Goal: Register for event/course

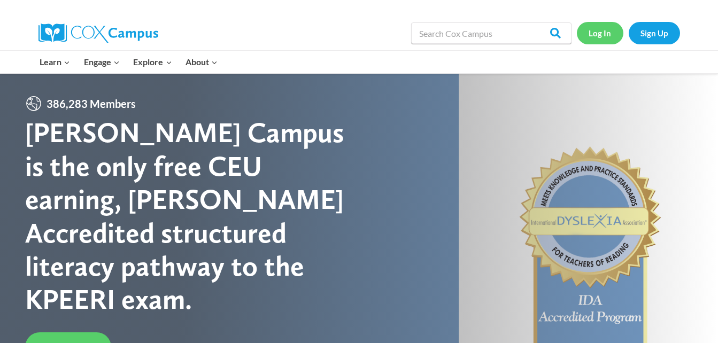
click at [599, 30] on link "Log In" at bounding box center [600, 33] width 46 height 22
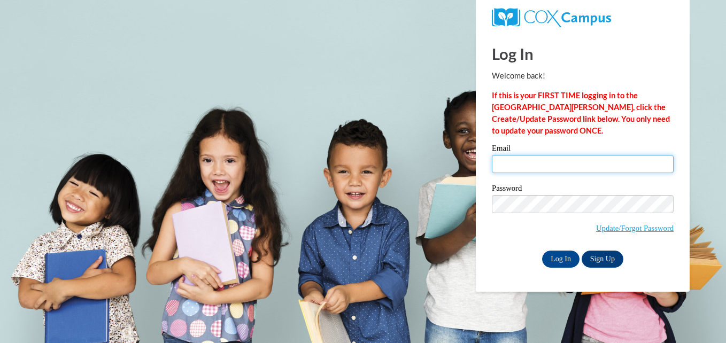
click at [502, 160] on input "Email" at bounding box center [583, 164] width 182 height 18
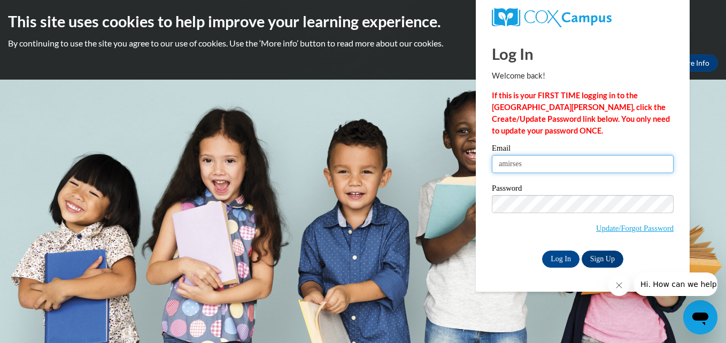
type input "[EMAIL_ADDRESS][DOMAIN_NAME]"
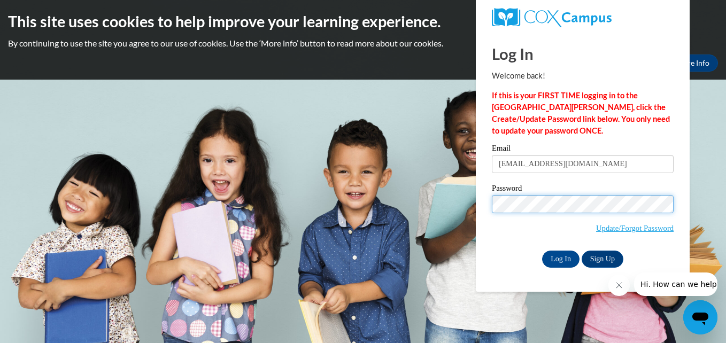
click at [535, 212] on span "Update/Forgot Password" at bounding box center [583, 217] width 182 height 44
click at [542, 251] on input "Log In" at bounding box center [560, 259] width 37 height 17
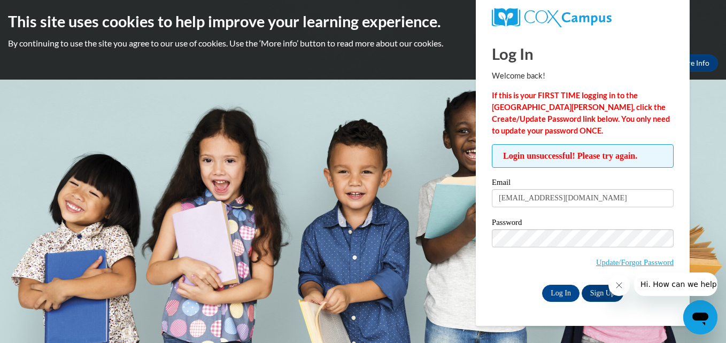
click at [660, 247] on span "Update/Forgot Password" at bounding box center [583, 251] width 182 height 44
click at [566, 289] on input "Log In" at bounding box center [560, 293] width 37 height 17
click at [548, 291] on input "Log In" at bounding box center [560, 293] width 37 height 17
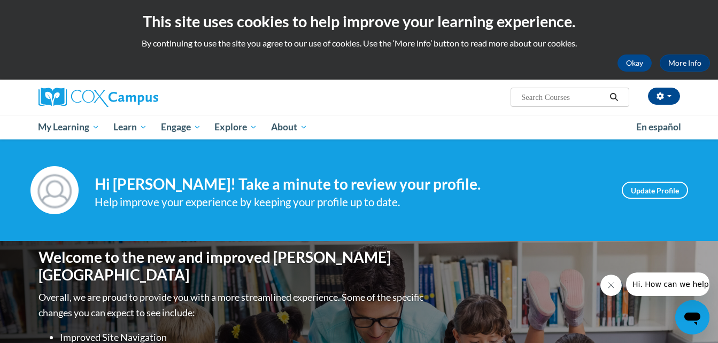
click at [556, 97] on input "Search..." at bounding box center [562, 97] width 85 height 13
type input "power of language infant and toddler"
click at [615, 97] on icon "Search" at bounding box center [614, 97] width 10 height 8
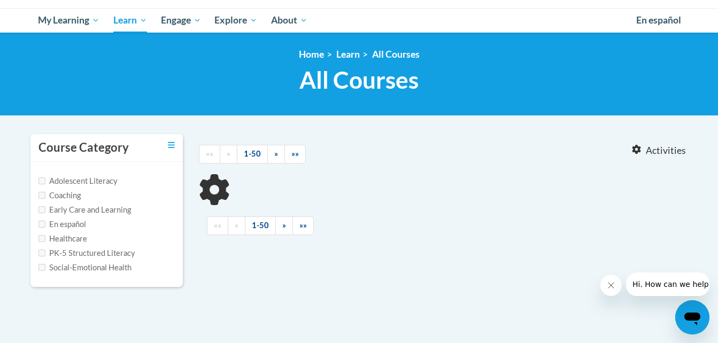
type input "power of language infant and toddler"
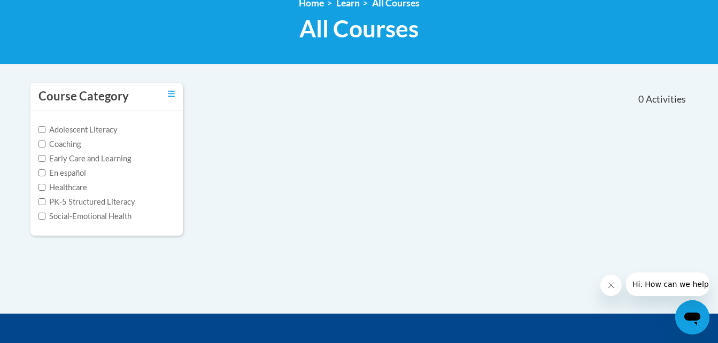
scroll to position [160, 0]
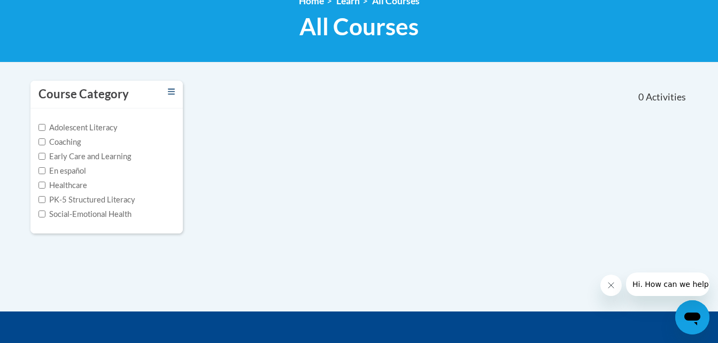
click at [175, 89] on div "Course Category" at bounding box center [106, 95] width 152 height 28
click at [168, 95] on icon "Toggle collapse" at bounding box center [171, 92] width 7 height 8
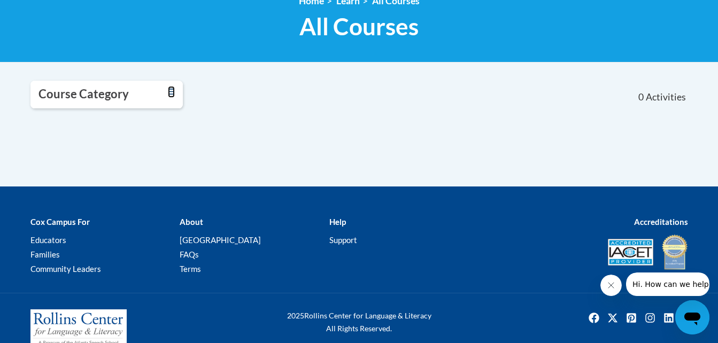
click at [170, 96] on link "Toggle collapse" at bounding box center [171, 92] width 7 height 12
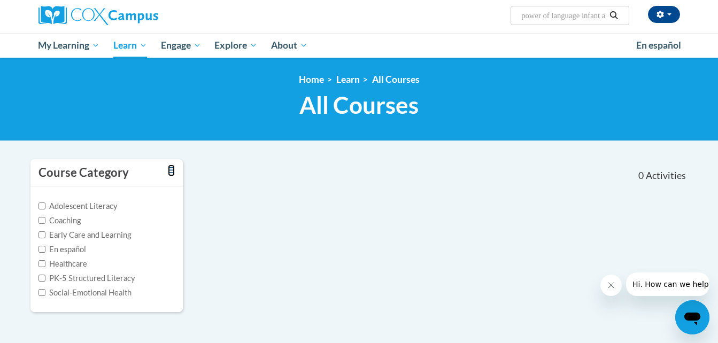
scroll to position [53, 0]
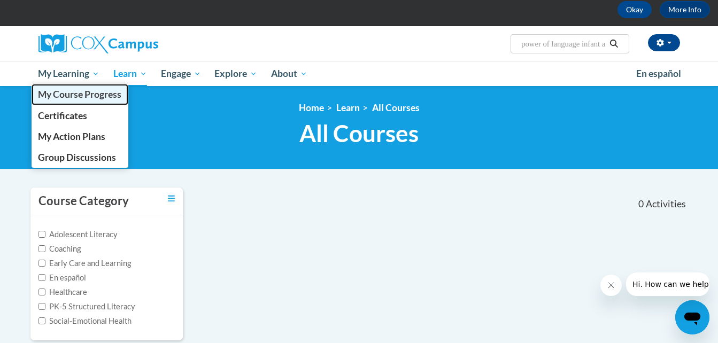
click at [85, 95] on span "My Course Progress" at bounding box center [79, 94] width 83 height 11
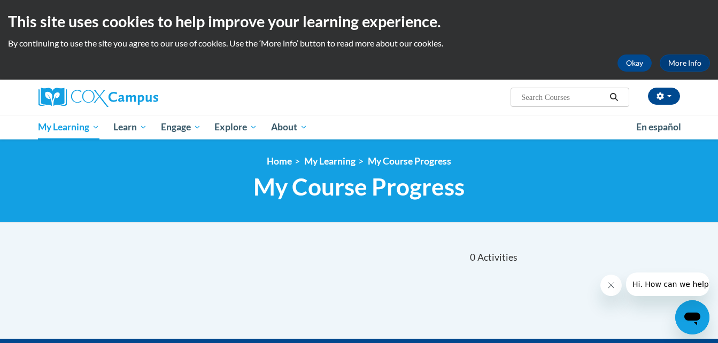
click at [548, 95] on input "Search..." at bounding box center [562, 97] width 85 height 13
type input "power of language"
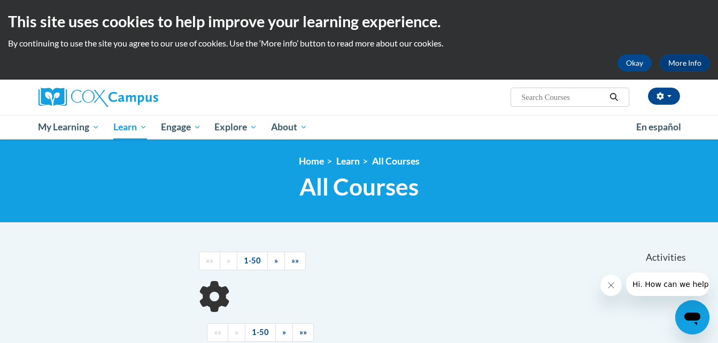
scroll to position [107, 0]
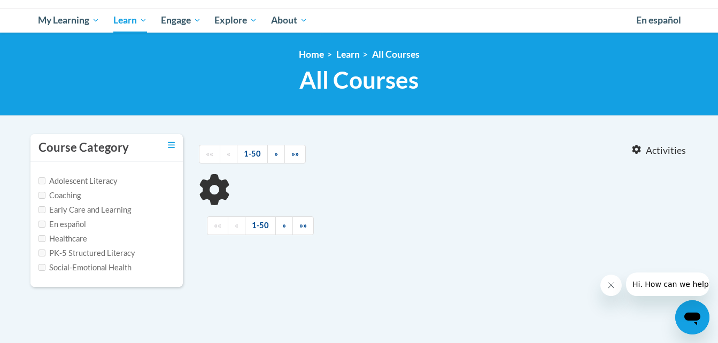
type input "power of language"
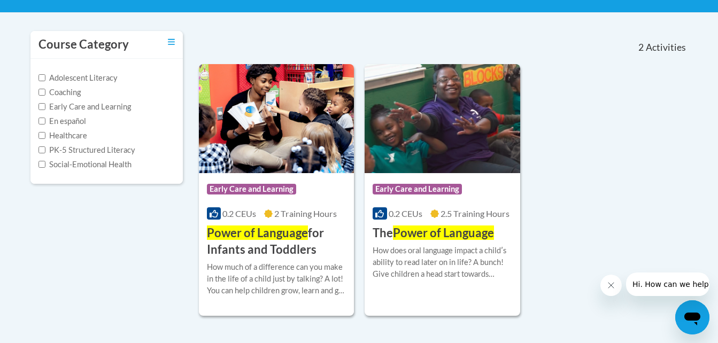
scroll to position [214, 0]
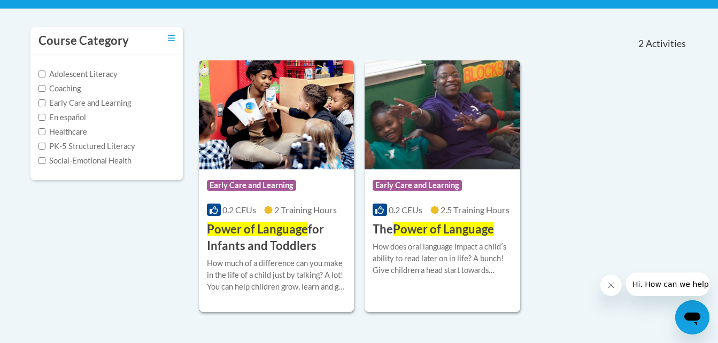
click at [265, 244] on h3 "Power of Language for Infants and Toddlers" at bounding box center [276, 237] width 139 height 33
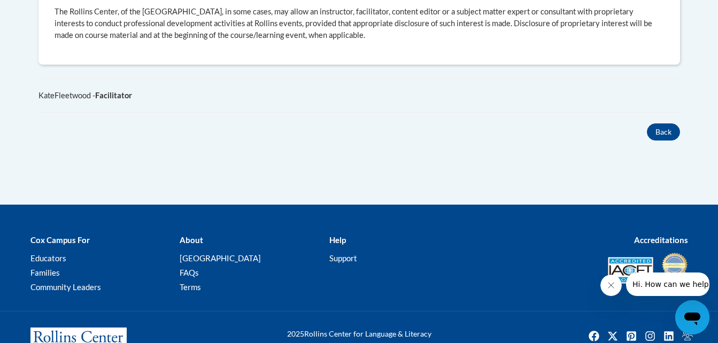
scroll to position [695, 0]
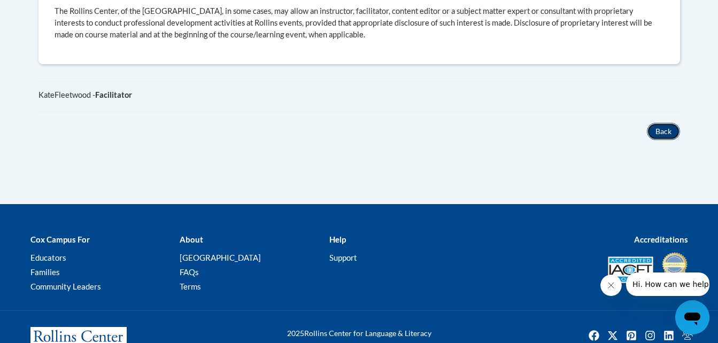
click at [664, 126] on button "Back" at bounding box center [663, 131] width 33 height 17
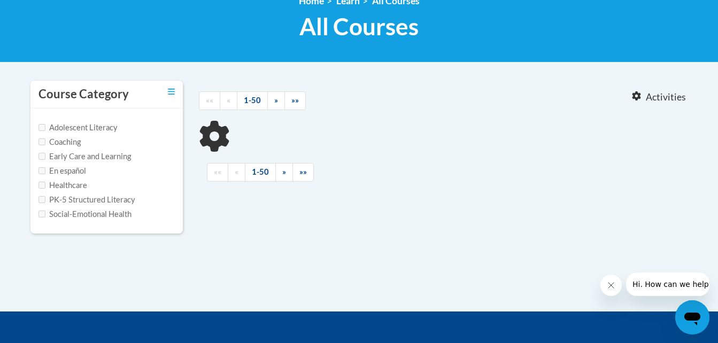
type input "power of language"
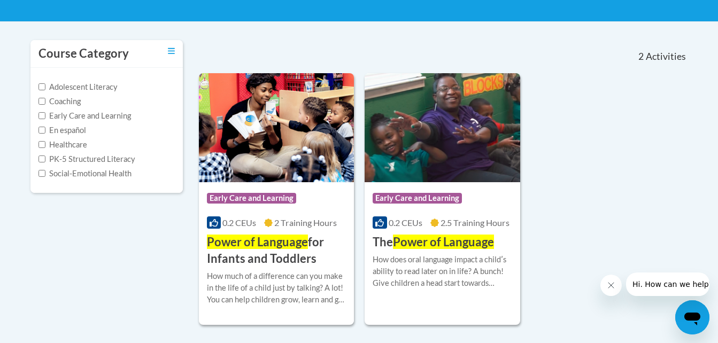
scroll to position [267, 0]
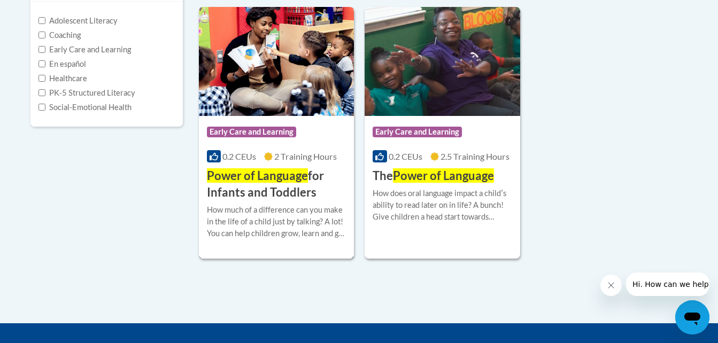
click at [252, 191] on h3 "Power of Language for Infants and Toddlers" at bounding box center [276, 184] width 139 height 33
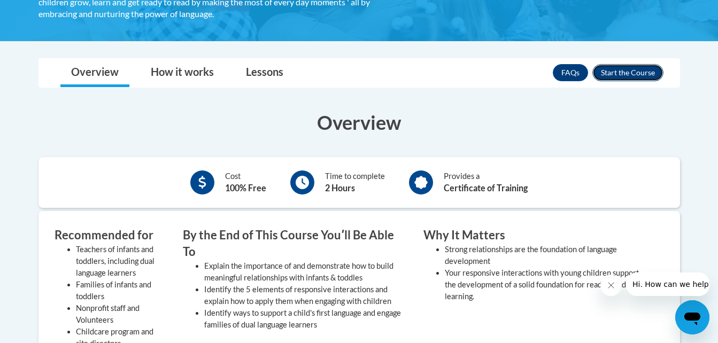
click at [620, 69] on button "Enroll" at bounding box center [627, 72] width 71 height 17
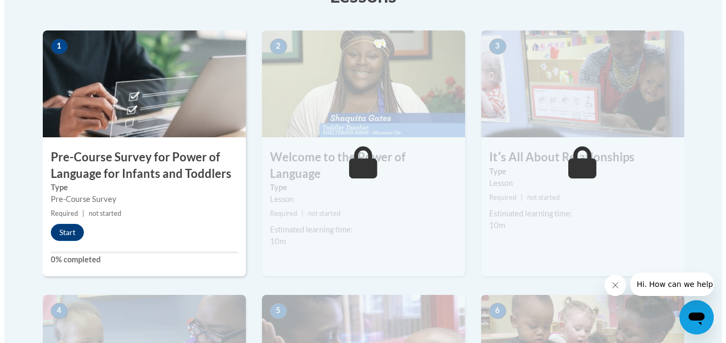
scroll to position [374, 0]
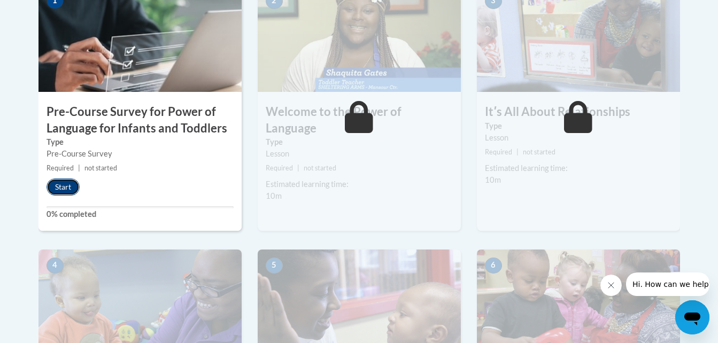
click at [63, 186] on button "Start" at bounding box center [62, 186] width 33 height 17
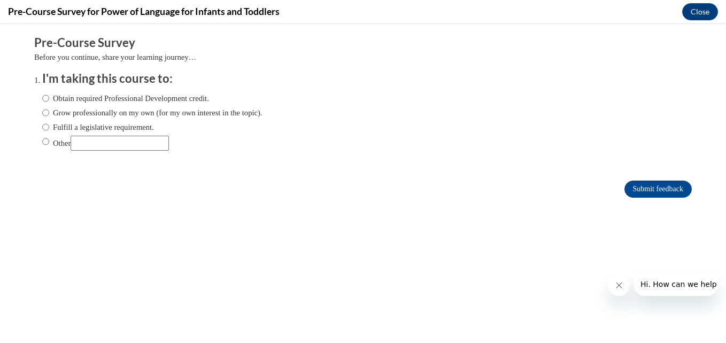
scroll to position [0, 0]
click at [42, 97] on input "Obtain required Professional Development credit." at bounding box center [45, 98] width 7 height 12
radio input "true"
click at [645, 189] on input "Submit feedback" at bounding box center [657, 189] width 67 height 17
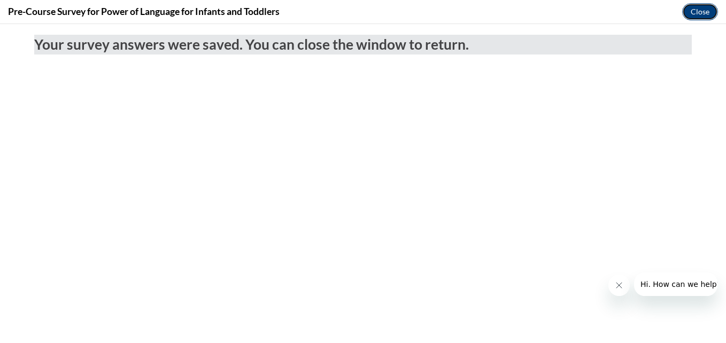
click at [690, 6] on button "Close" at bounding box center [700, 11] width 36 height 17
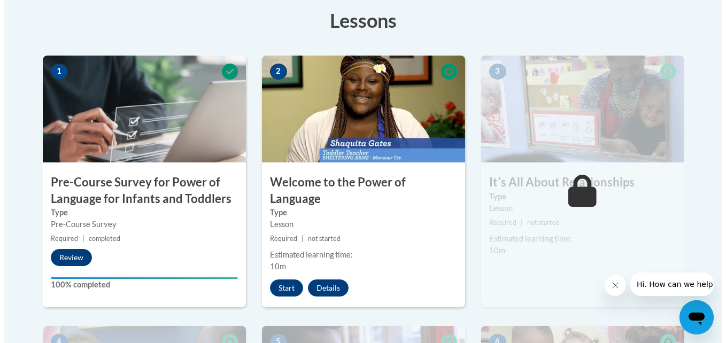
scroll to position [321, 0]
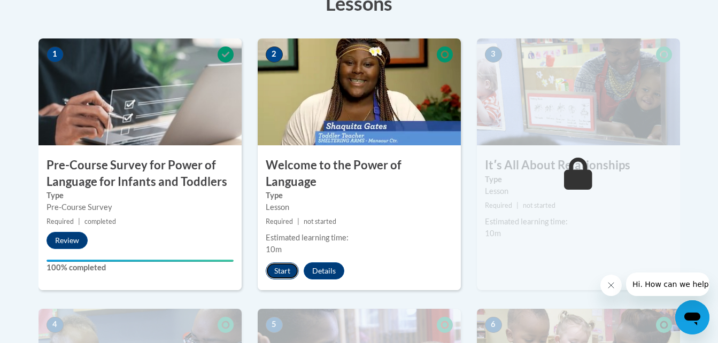
click at [285, 262] on button "Start" at bounding box center [282, 270] width 33 height 17
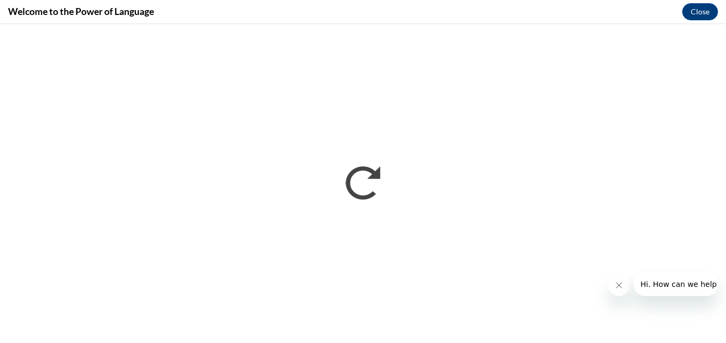
scroll to position [0, 0]
click at [618, 282] on icon "Close message from company" at bounding box center [618, 285] width 9 height 9
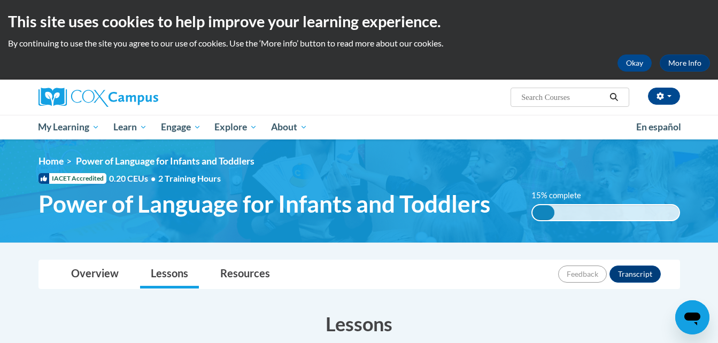
drag, startPoint x: 549, startPoint y: 90, endPoint x: 554, endPoint y: 96, distance: 8.3
click at [549, 94] on span "Search Search..." at bounding box center [569, 97] width 118 height 19
click at [555, 96] on input "Search..." at bounding box center [562, 97] width 85 height 13
type input "talk to me"
click at [615, 101] on icon "Search" at bounding box center [614, 97] width 10 height 8
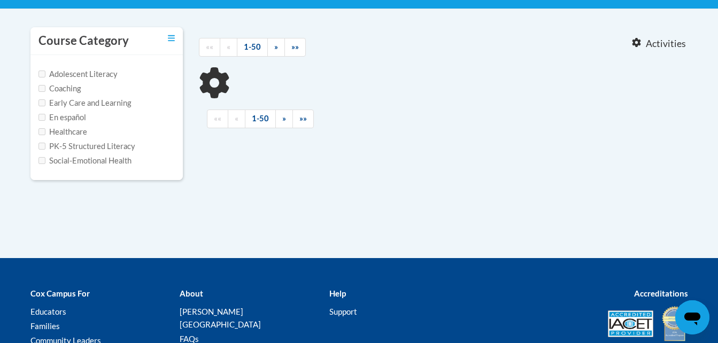
type input "talk to me"
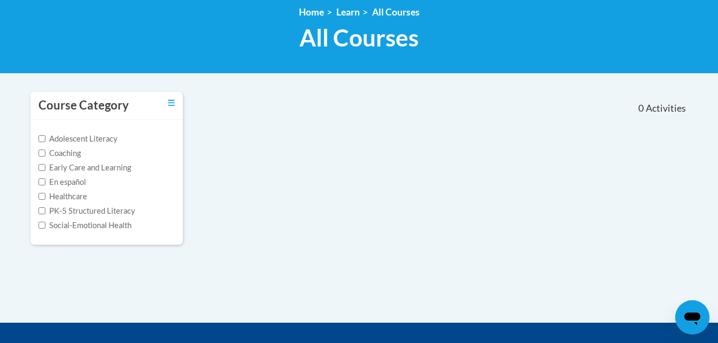
scroll to position [53, 0]
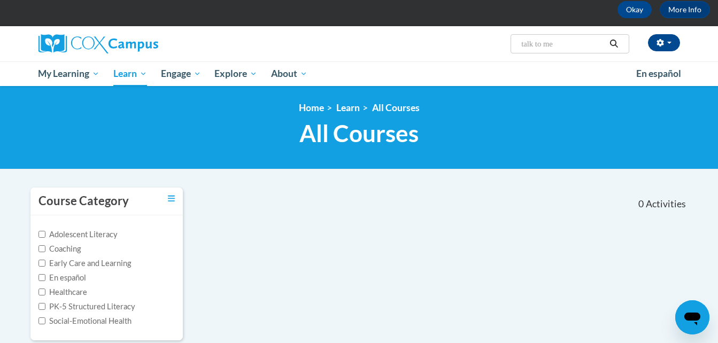
click at [96, 258] on label "Early Care and Learning" at bounding box center [84, 264] width 92 height 12
click at [45, 260] on input "Early Care and Learning" at bounding box center [41, 263] width 7 height 7
checkbox input "true"
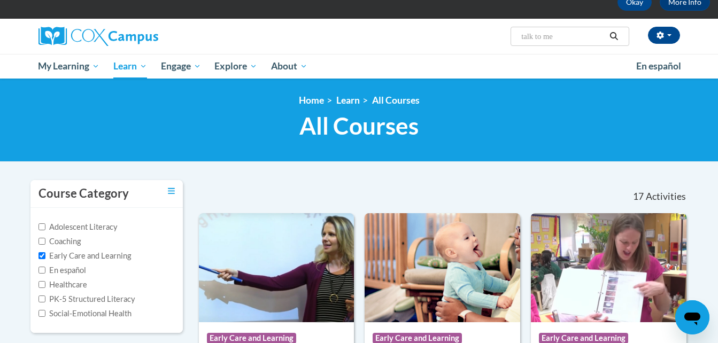
scroll to position [0, 0]
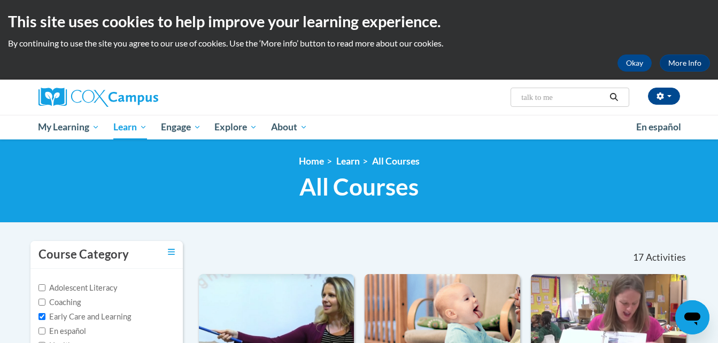
click at [544, 98] on input "talk to me" at bounding box center [562, 97] width 85 height 13
type input "talk with me"
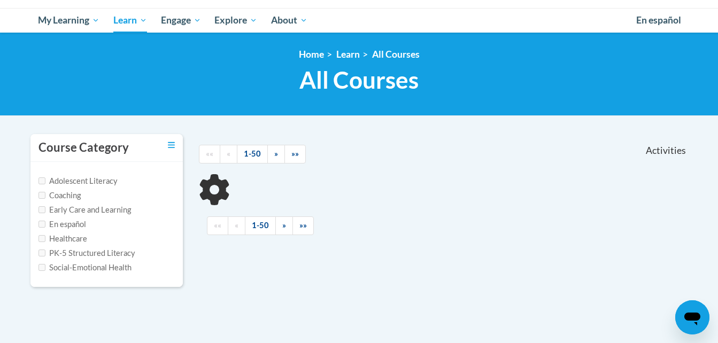
scroll to position [160, 0]
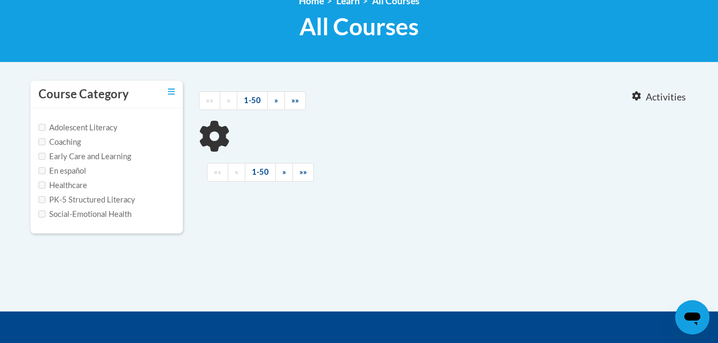
type input "talk with me"
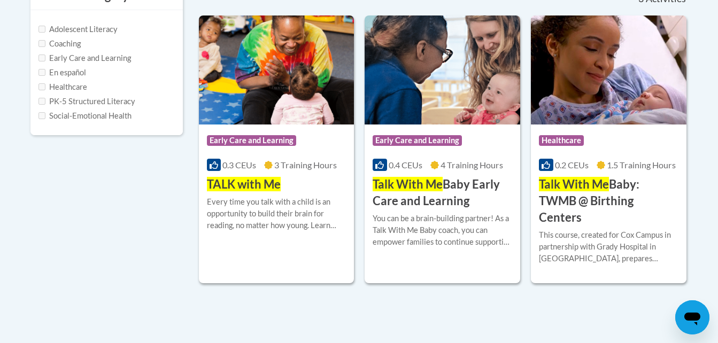
scroll to position [267, 0]
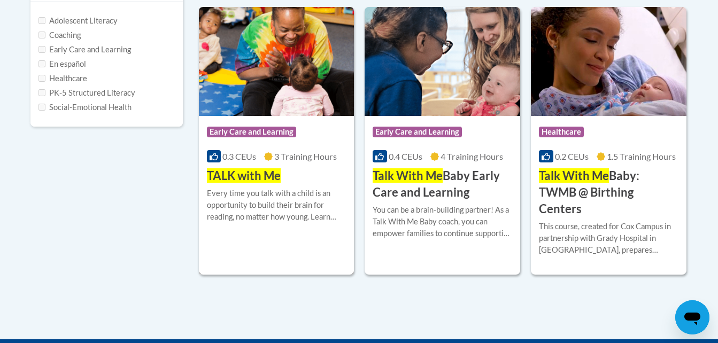
click at [272, 152] on span at bounding box center [268, 156] width 9 height 10
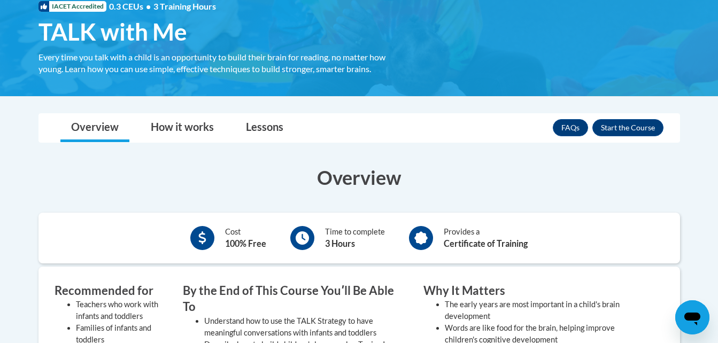
scroll to position [160, 0]
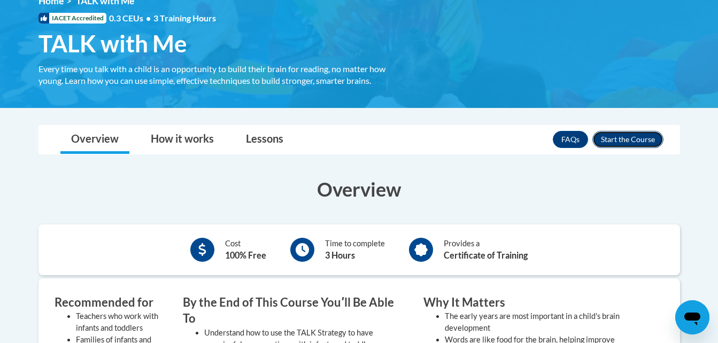
click at [633, 140] on button "Enroll" at bounding box center [627, 139] width 71 height 17
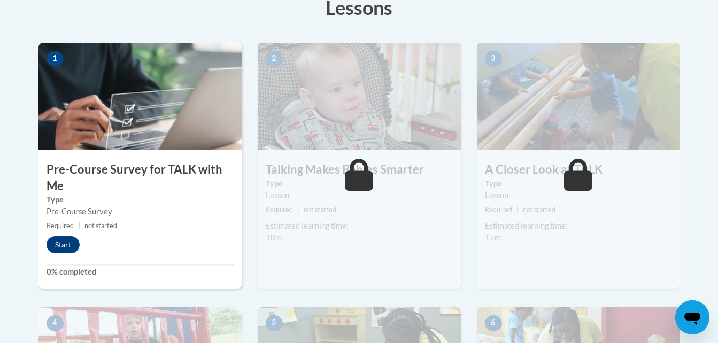
scroll to position [214, 0]
